Goal: Navigation & Orientation: Find specific page/section

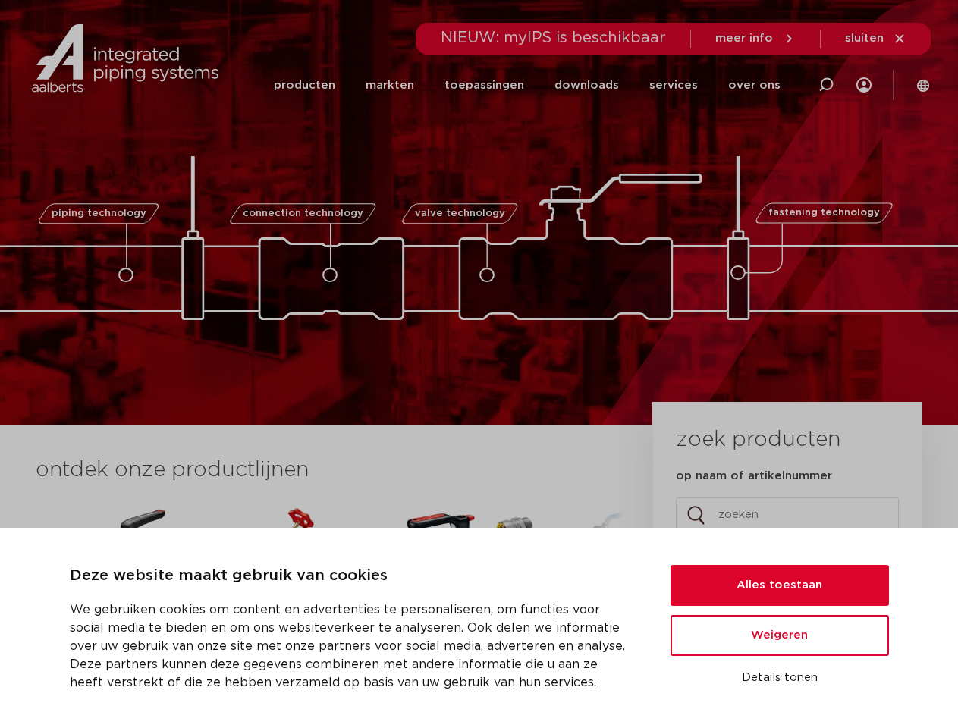
click at [479, 364] on div "piping technology connection technology valve technology fastening technology p…" at bounding box center [479, 212] width 958 height 425
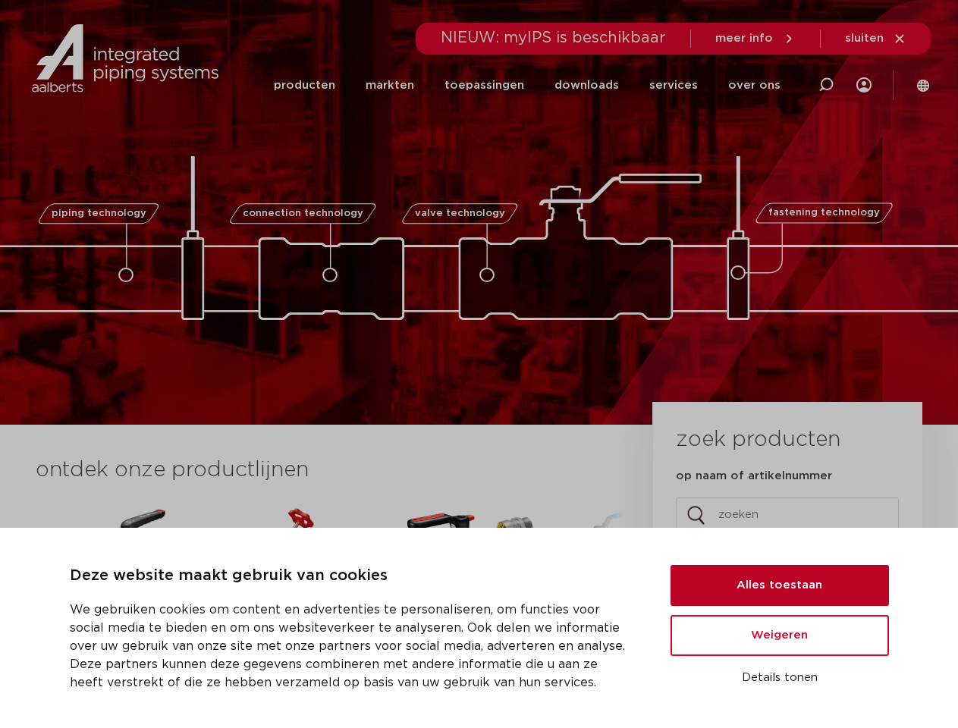
click at [780, 586] on button "Alles toestaan" at bounding box center [780, 585] width 218 height 41
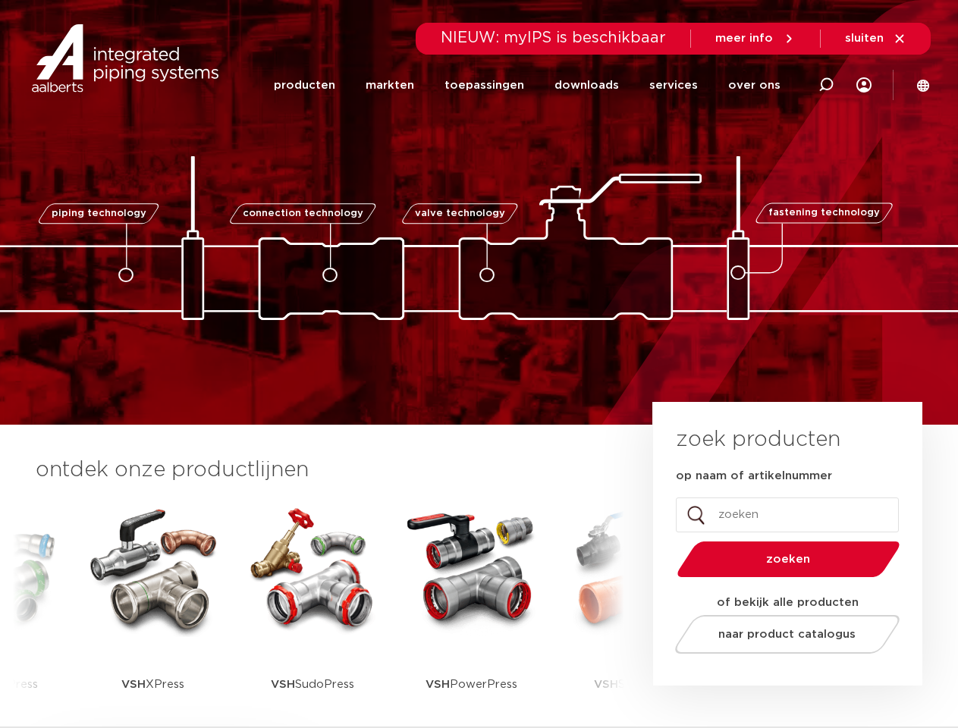
click at [780, 636] on span "naar product catalogus" at bounding box center [786, 634] width 137 height 11
click at [780, 678] on div "zoek producten op naam of artikelnummer Comments Dit veld is bedoeld voor valid…" at bounding box center [787, 544] width 269 height 284
click at [826, 85] on icon at bounding box center [826, 85] width 18 height 18
click at [876, 39] on span "sluiten" at bounding box center [864, 38] width 39 height 11
